Goal: Answer question/provide support

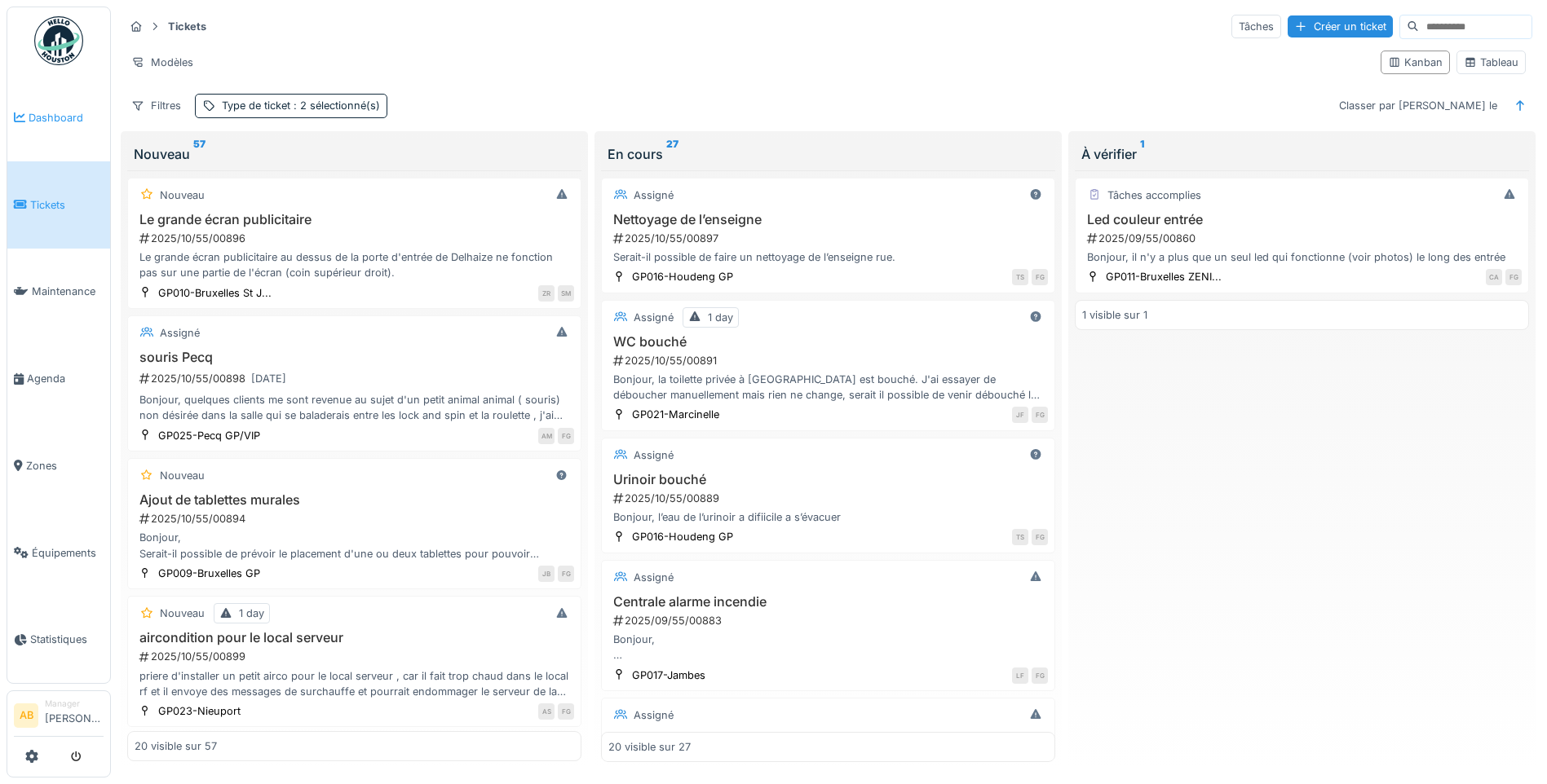
click at [56, 118] on span "Dashboard" at bounding box center [66, 118] width 75 height 16
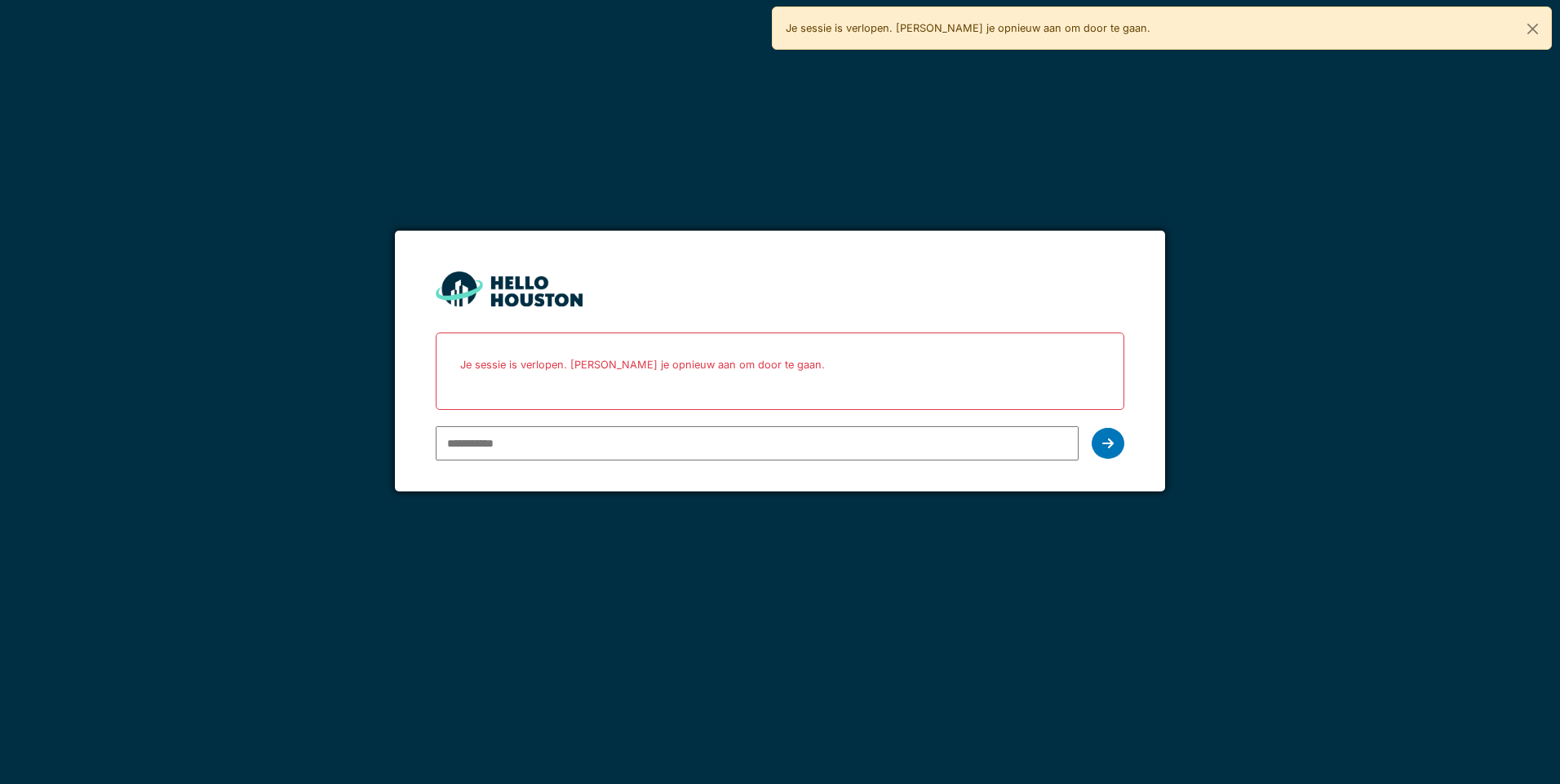
type input "**********"
click at [1104, 448] on icon at bounding box center [1108, 443] width 12 height 13
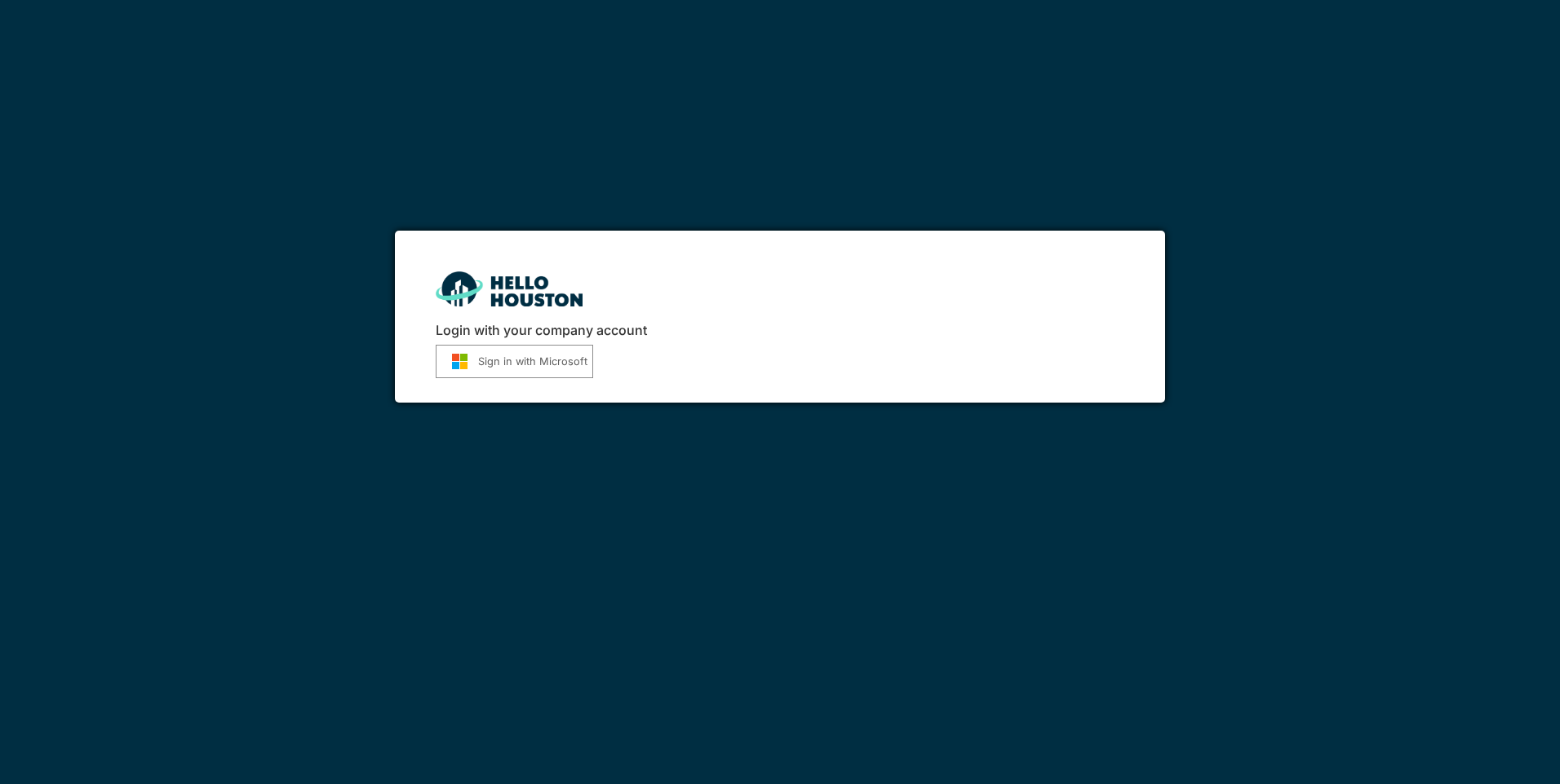
click at [459, 373] on button "Sign in with Microsoft" at bounding box center [514, 362] width 158 height 34
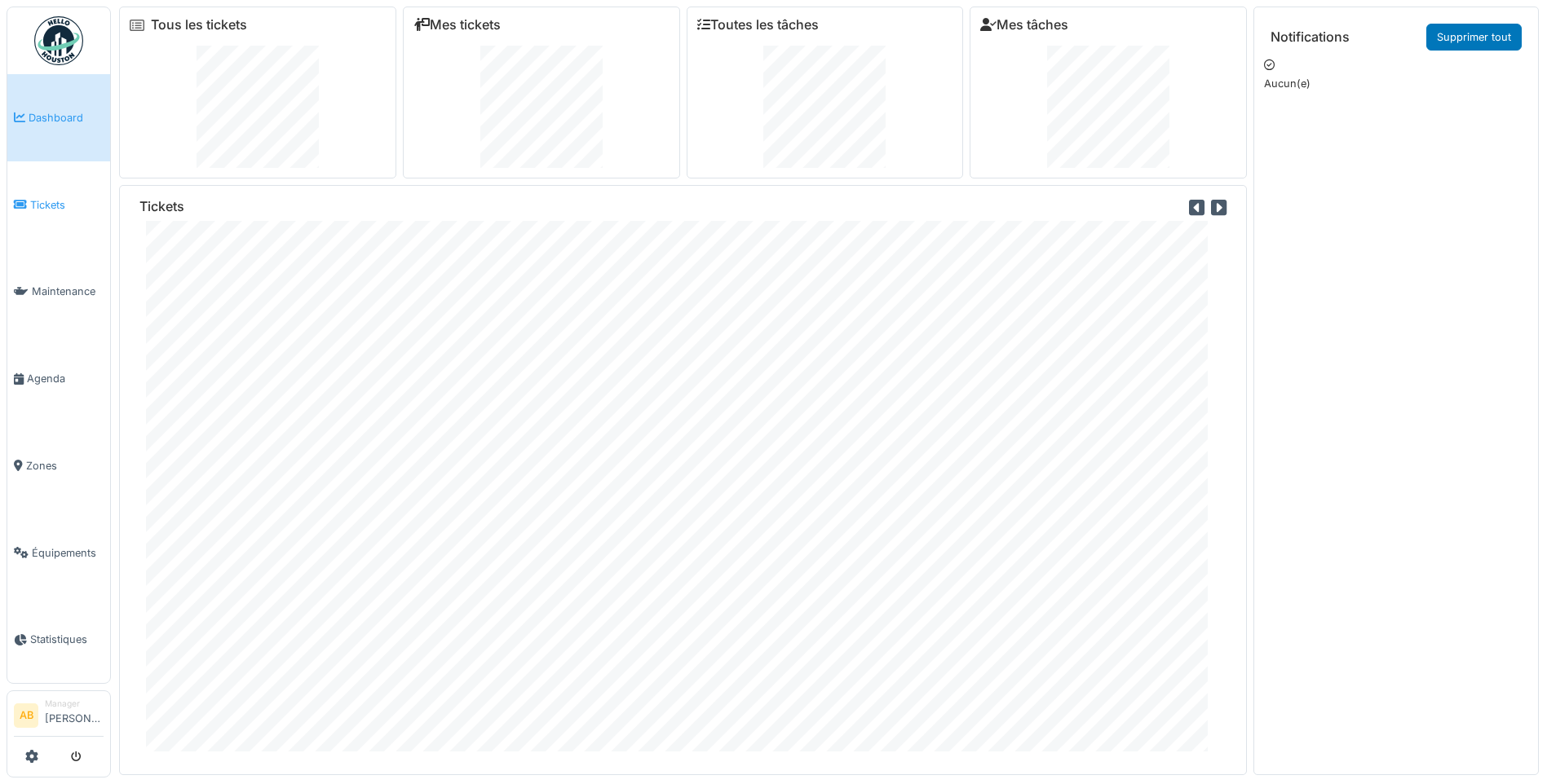
click at [56, 212] on link "Tickets" at bounding box center [59, 205] width 103 height 87
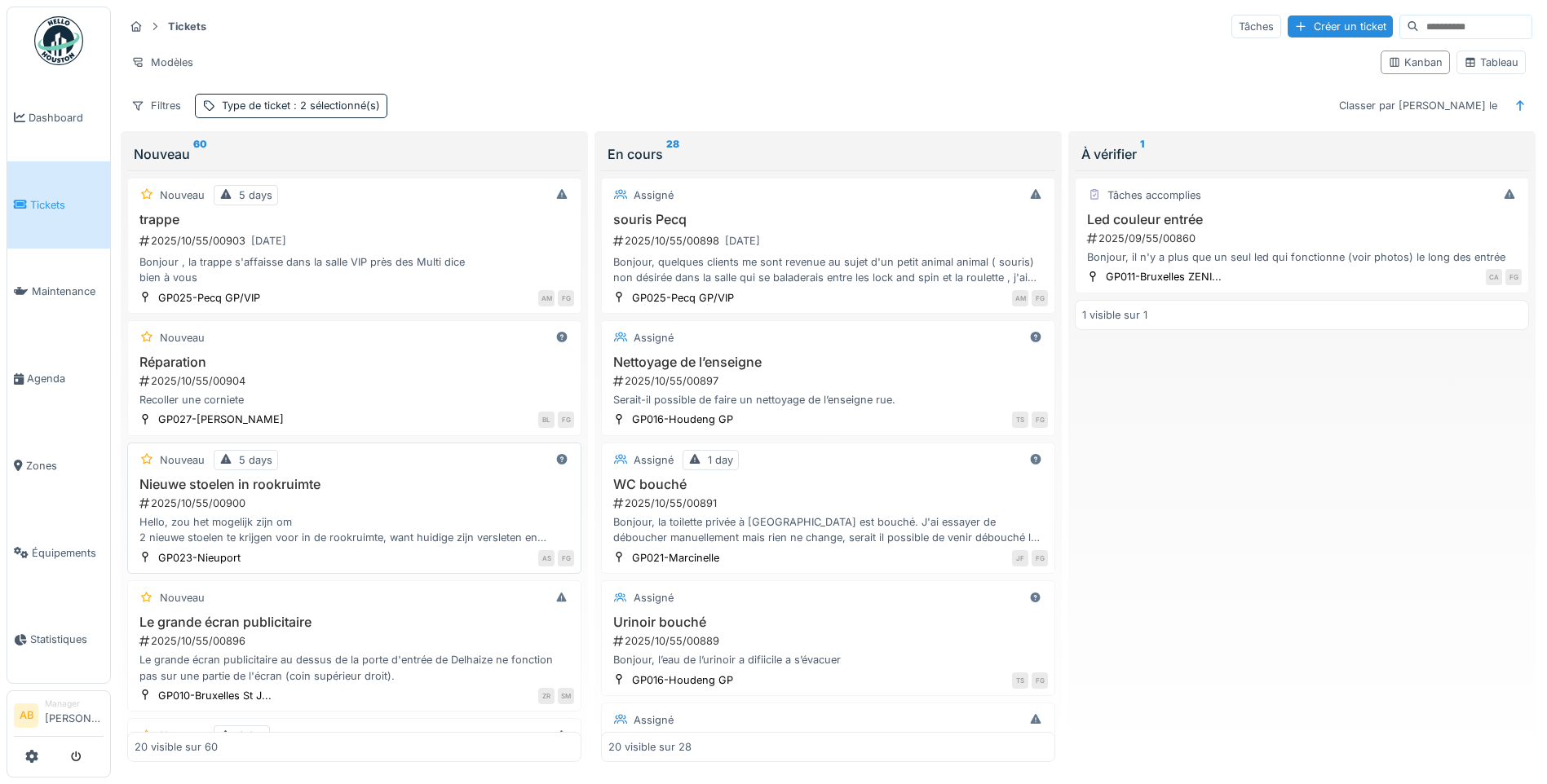
click at [389, 537] on div "Hello, zou het mogelijk zijn om 2 nieuwe stoelen te krijgen voor in de rookruim…" at bounding box center [354, 529] width 439 height 31
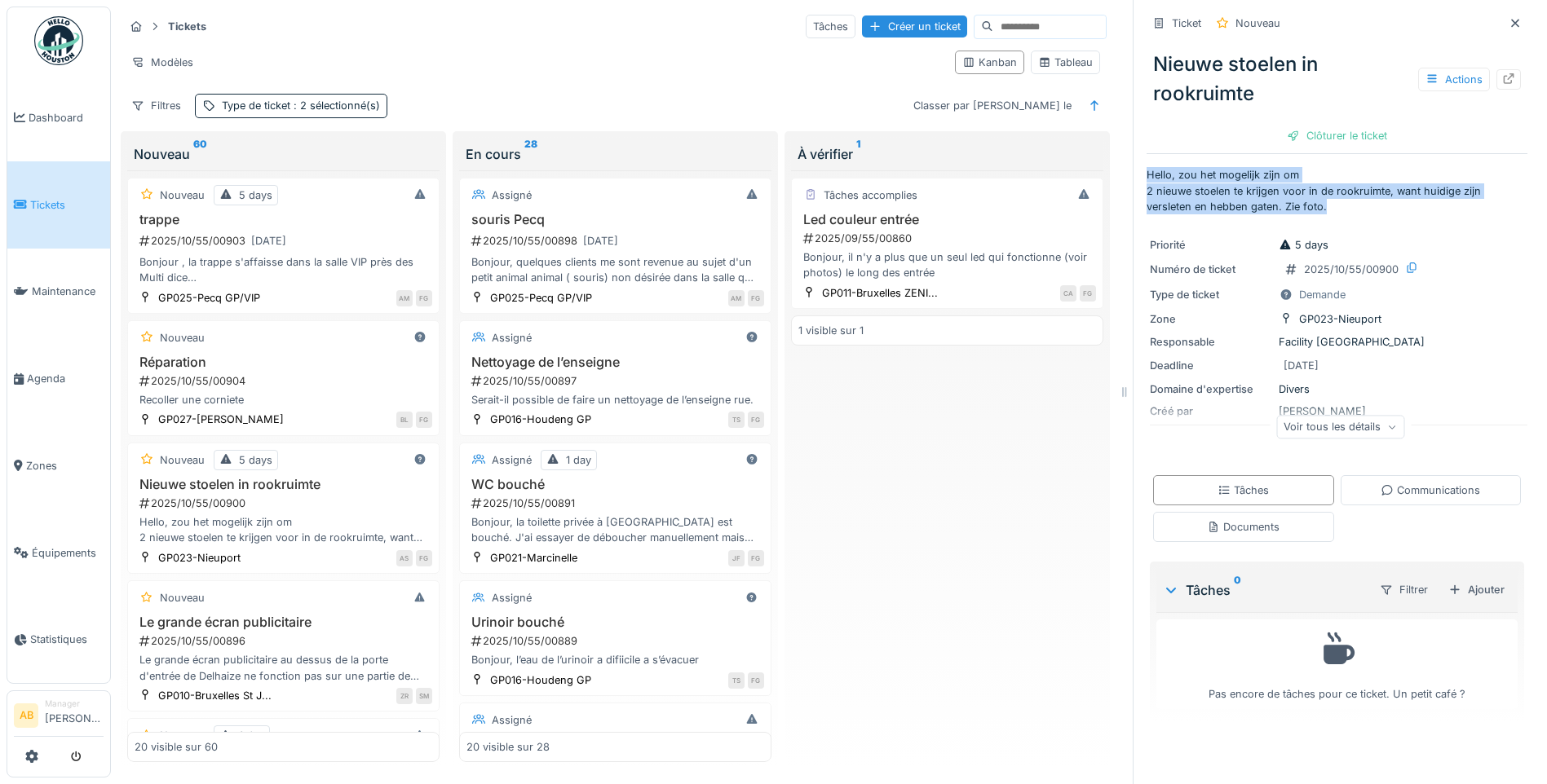
drag, startPoint x: 1135, startPoint y: 176, endPoint x: 1344, endPoint y: 200, distance: 210.4
click at [1344, 200] on p "Hello, zou het mogelijk zijn om 2 nieuwe stoelen te krijgen voor in de rookruim…" at bounding box center [1337, 191] width 381 height 48
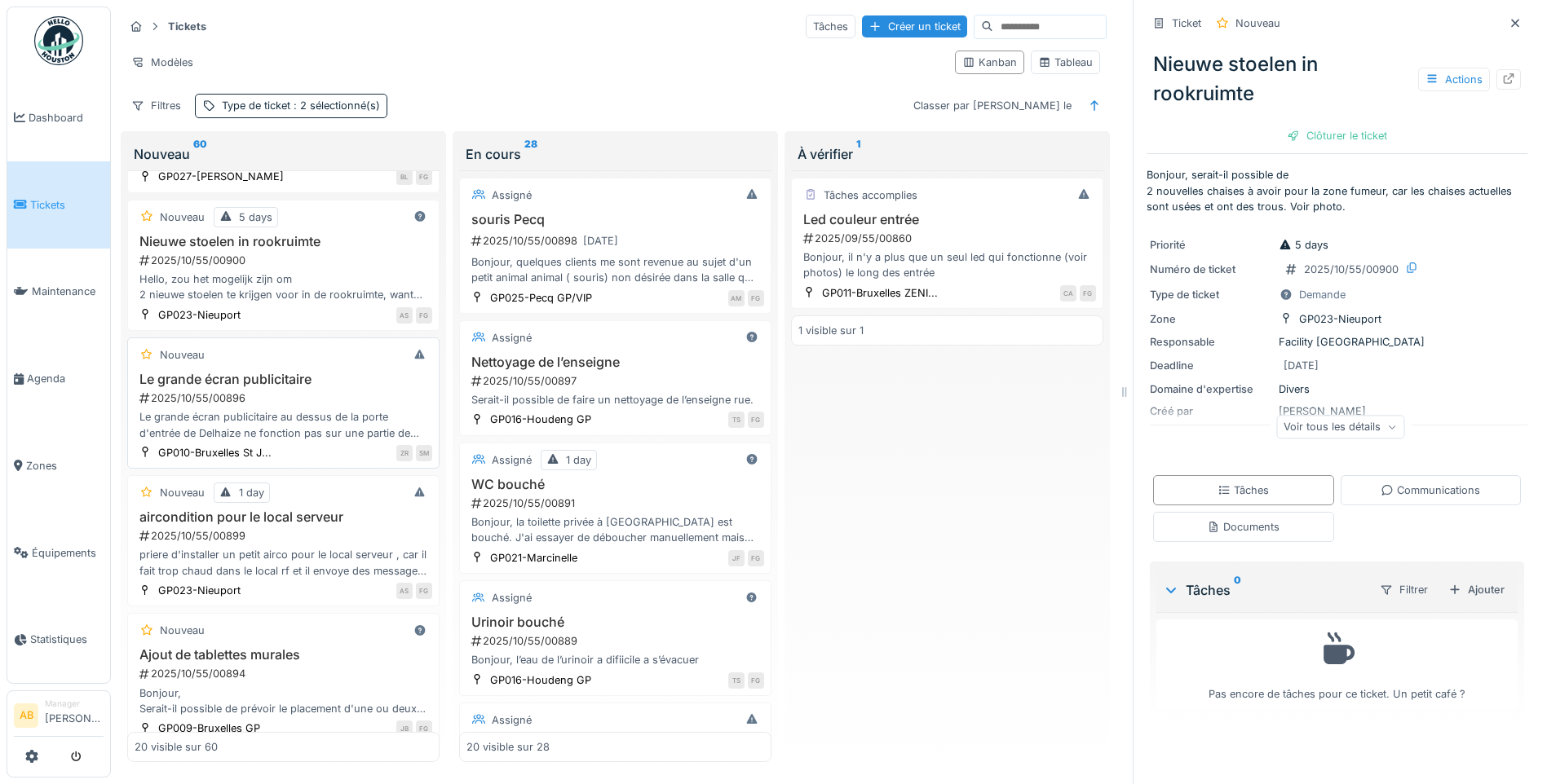
scroll to position [245, 0]
click at [306, 551] on div "priere d'installer un petit airco pour le local serveur , car il fait trop chau…" at bounding box center [284, 560] width 298 height 31
click at [1321, 429] on div "Voir tous les détails" at bounding box center [1340, 427] width 128 height 24
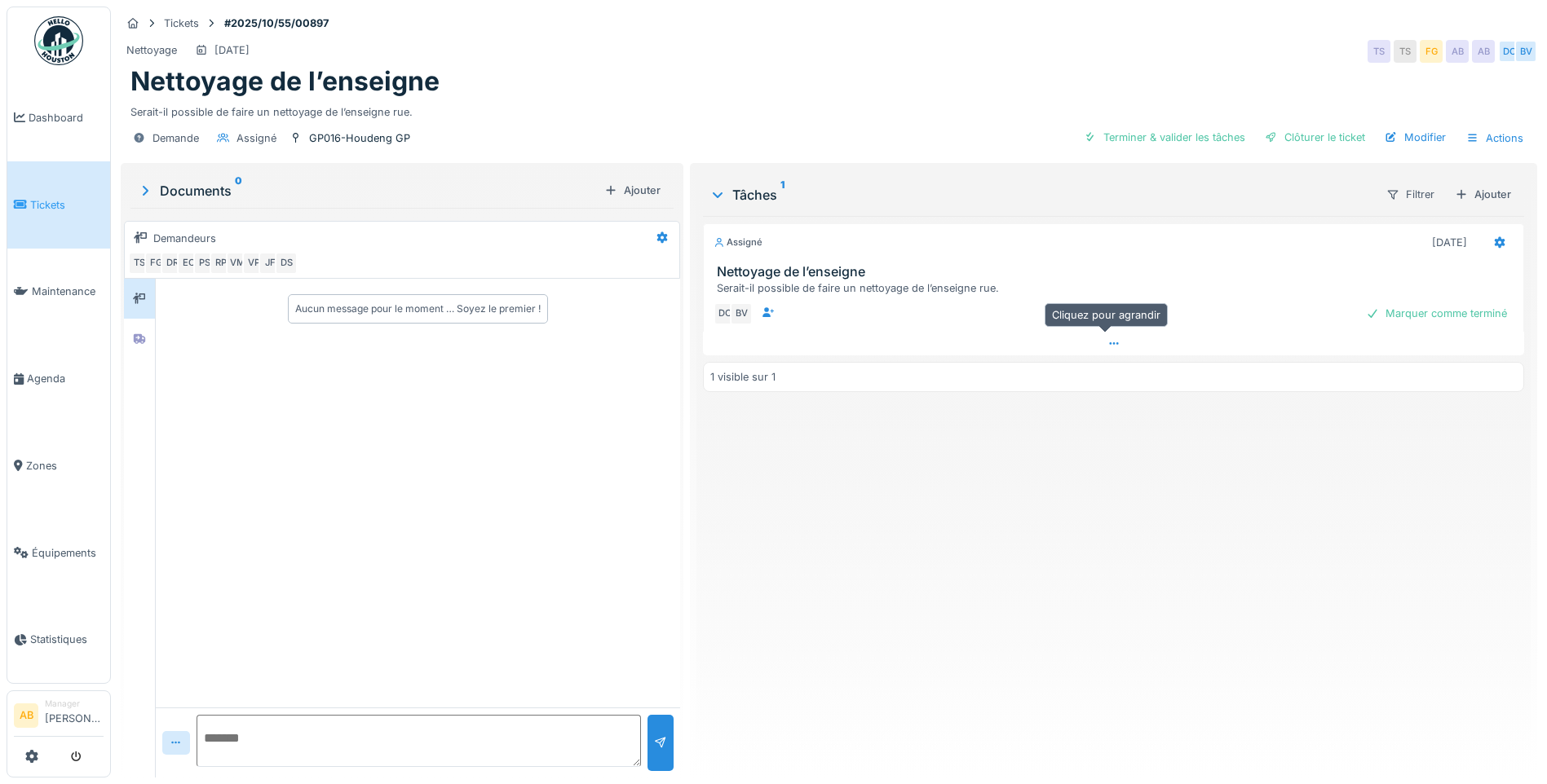
click at [1108, 345] on icon at bounding box center [1114, 343] width 13 height 11
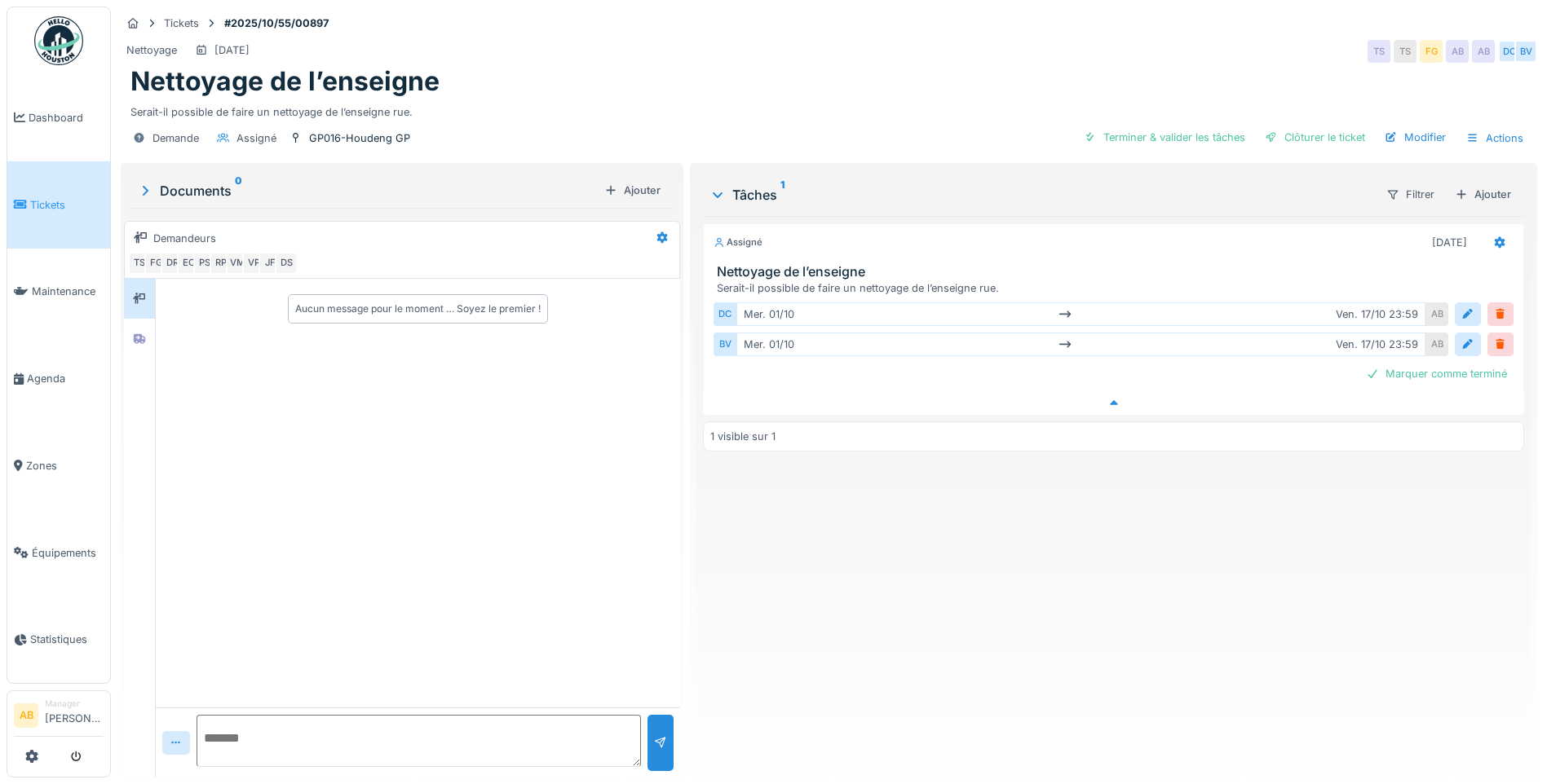
scroll to position [12, 0]
